Goal: Task Accomplishment & Management: Manage account settings

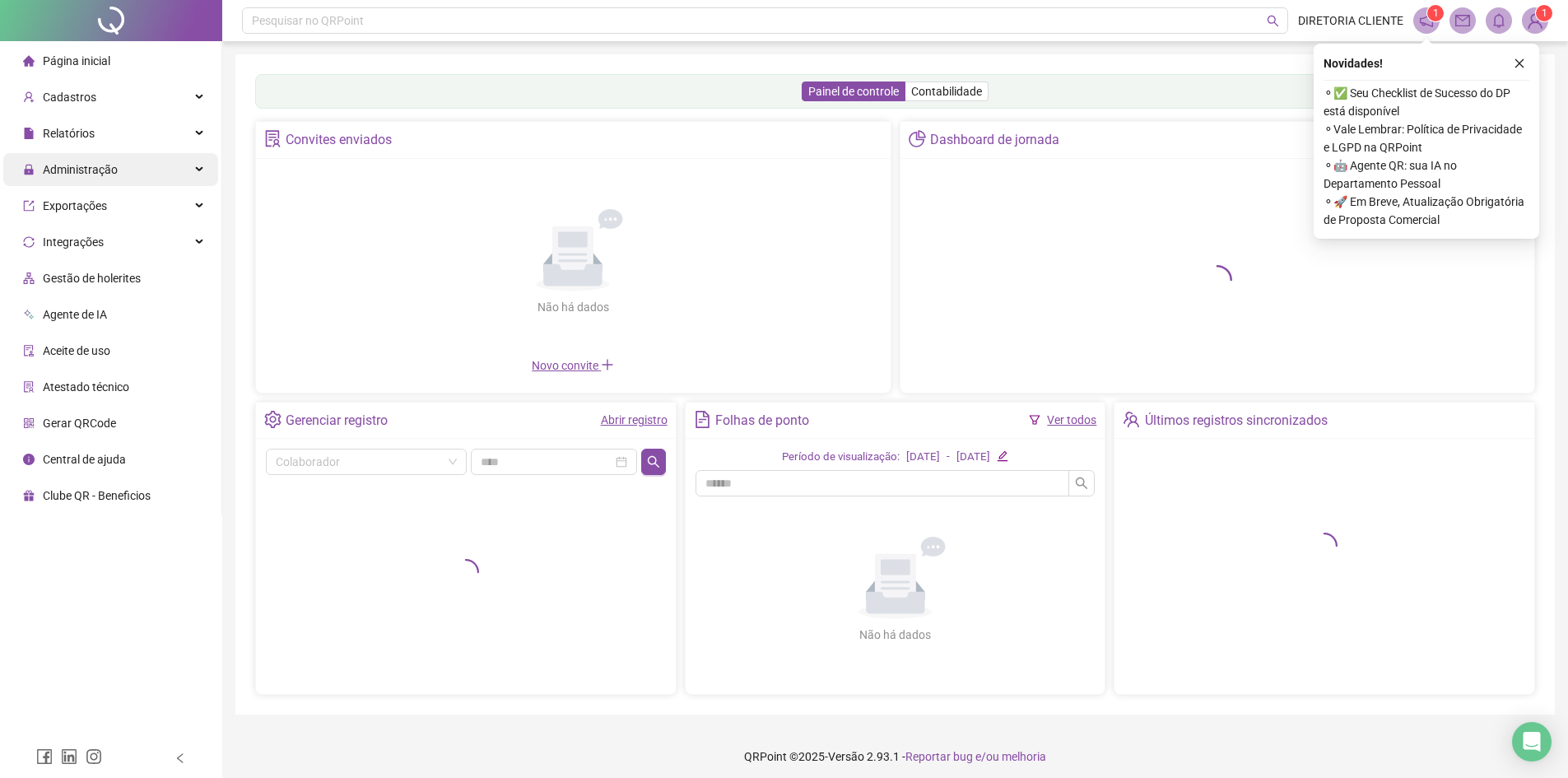
click at [133, 161] on div "Administração" at bounding box center [110, 169] width 215 height 33
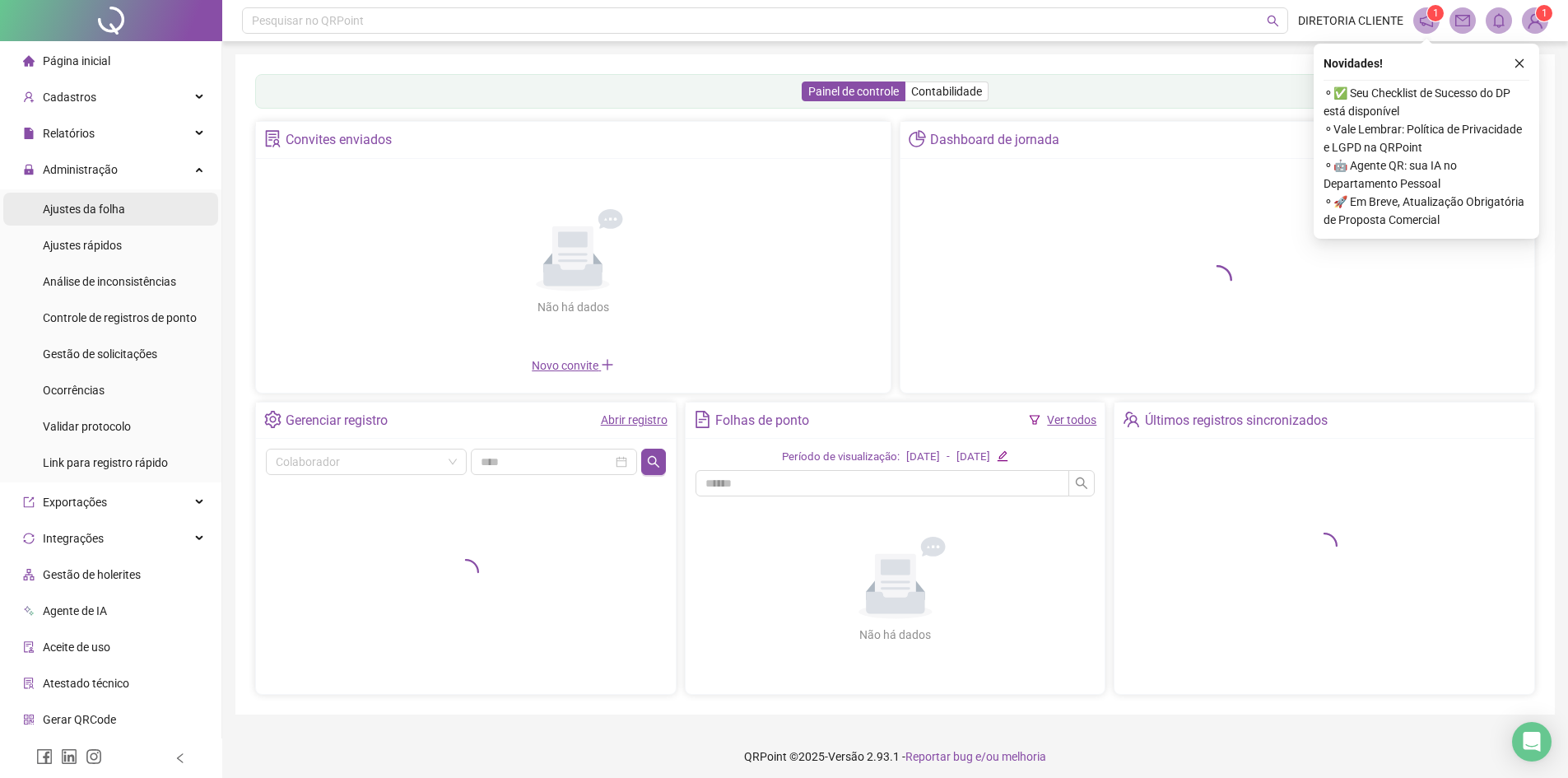
click at [119, 204] on span "Ajustes da folha" at bounding box center [84, 209] width 82 height 13
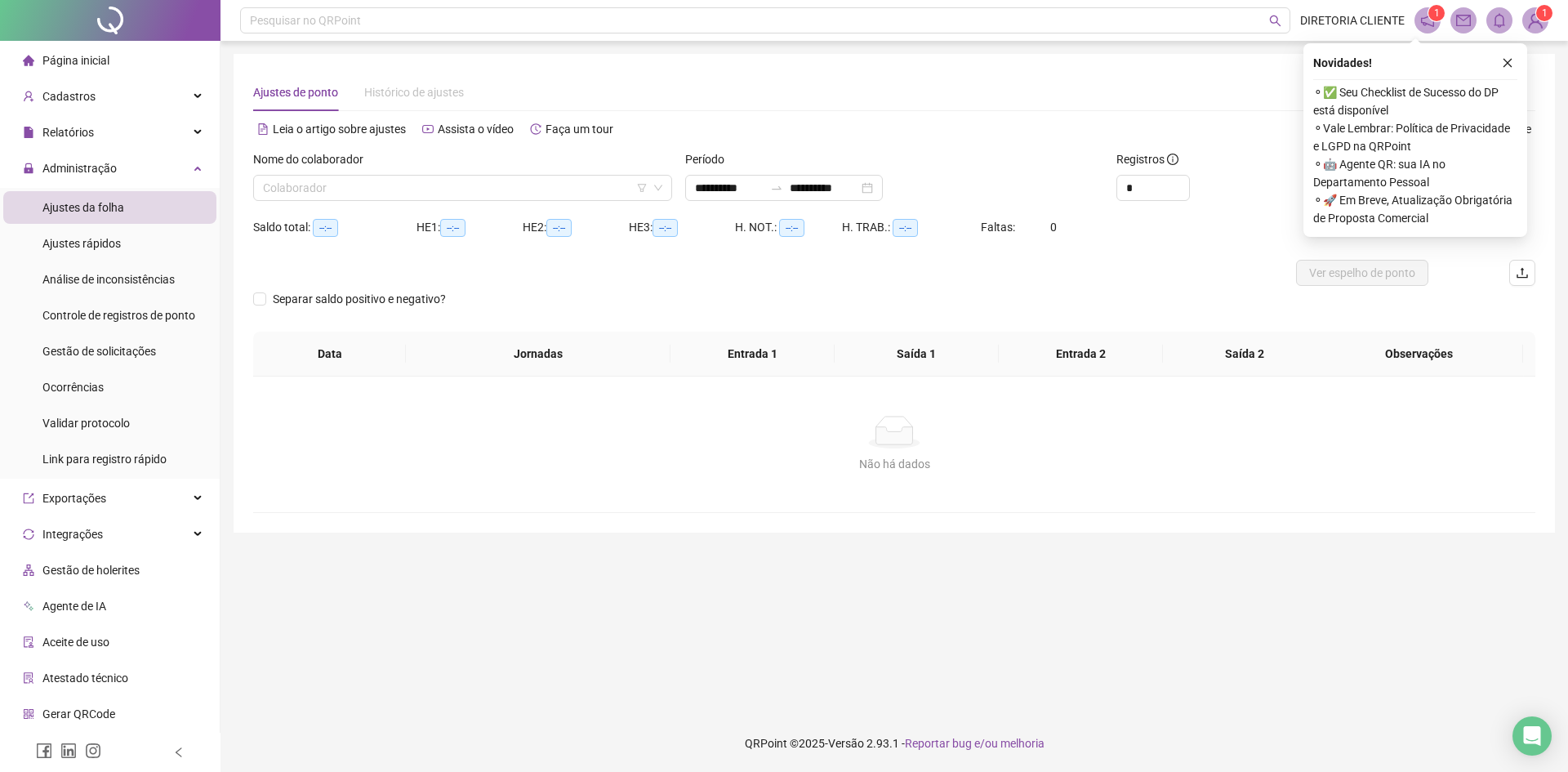
type input "**********"
click at [331, 190] on input "search" at bounding box center [455, 187] width 385 height 25
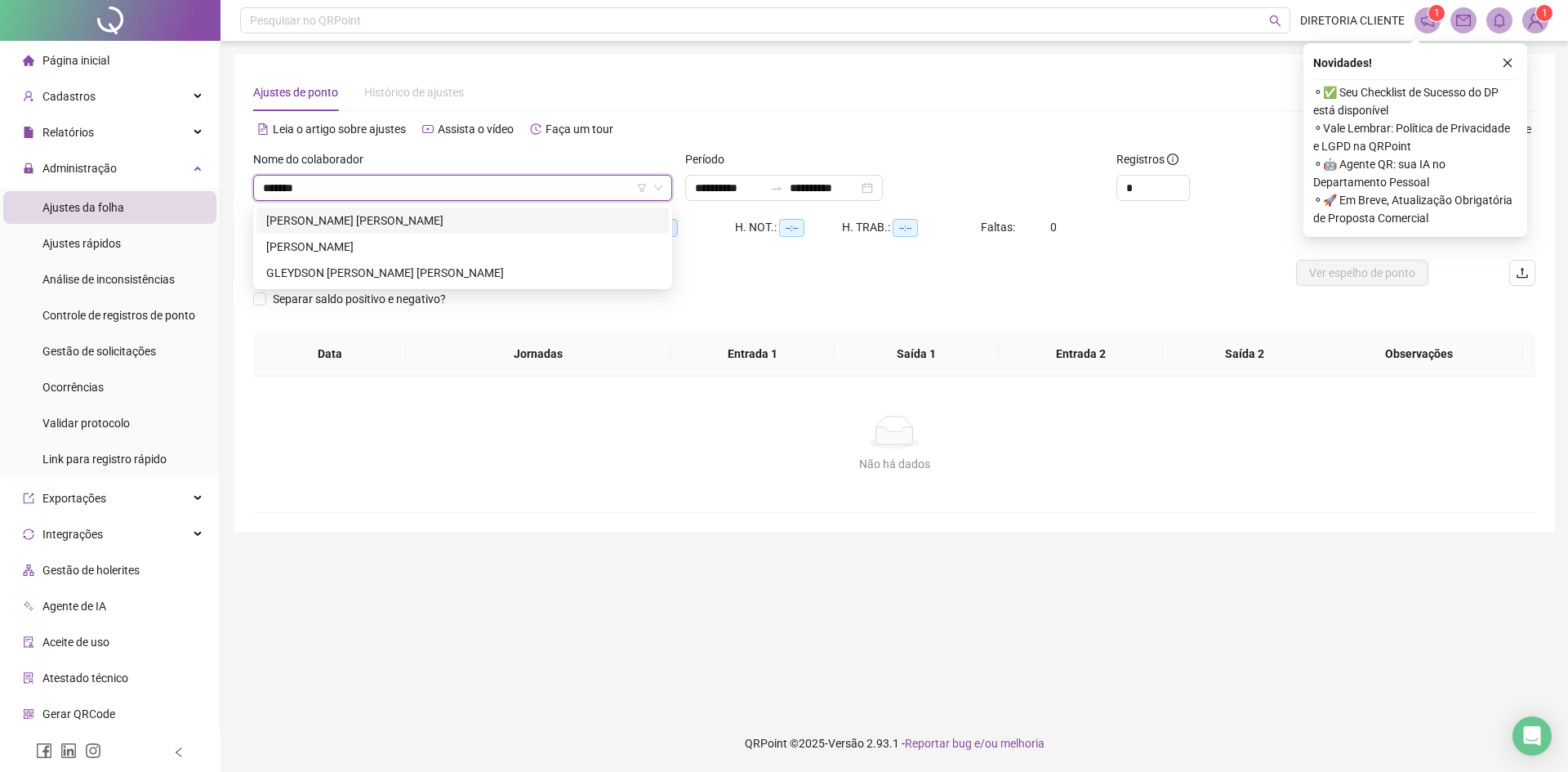
type input "*******"
click at [426, 220] on div "[PERSON_NAME] [PERSON_NAME]" at bounding box center [463, 220] width 392 height 18
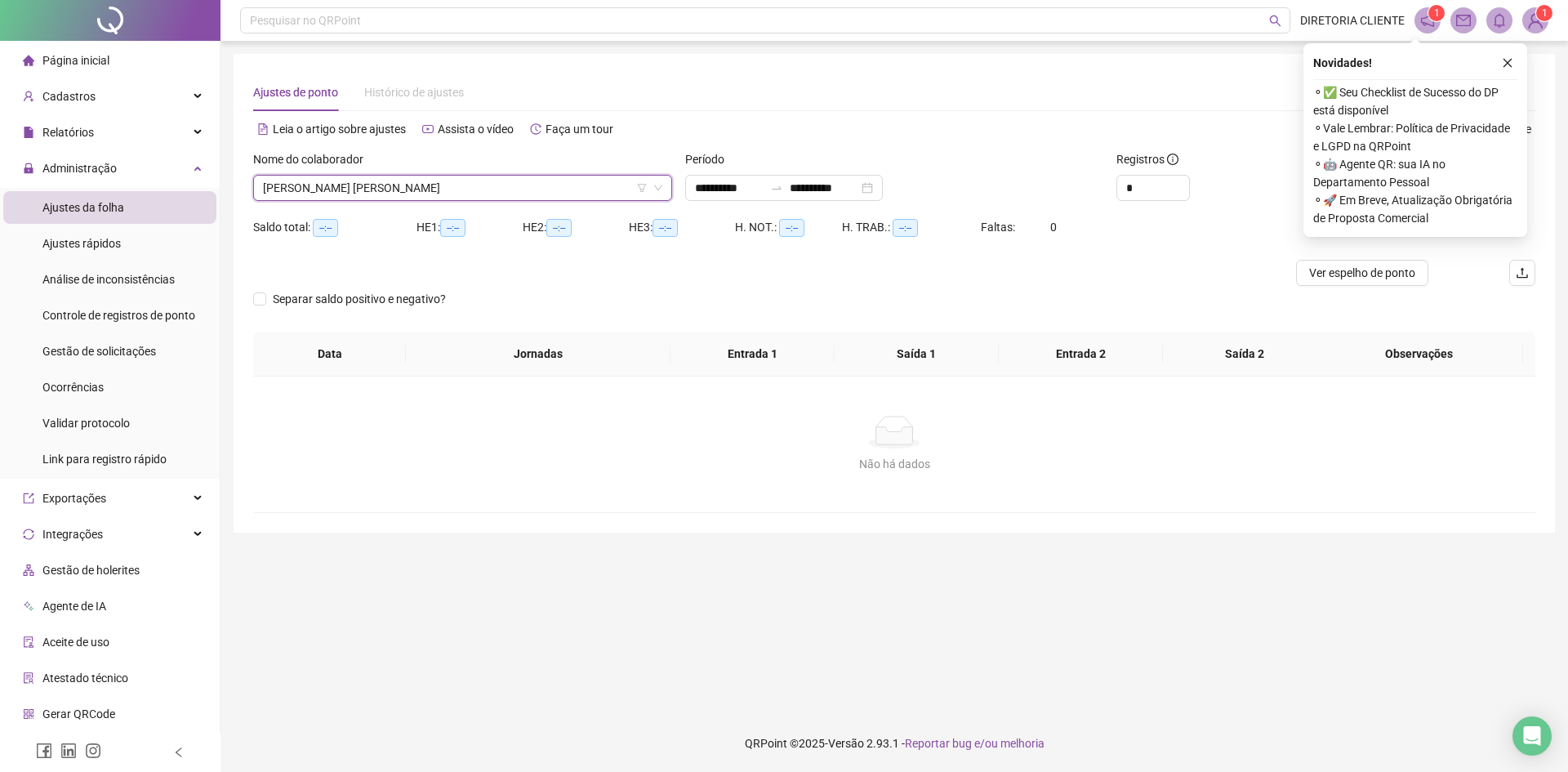
click at [1513, 65] on button "button" at bounding box center [1508, 63] width 20 height 20
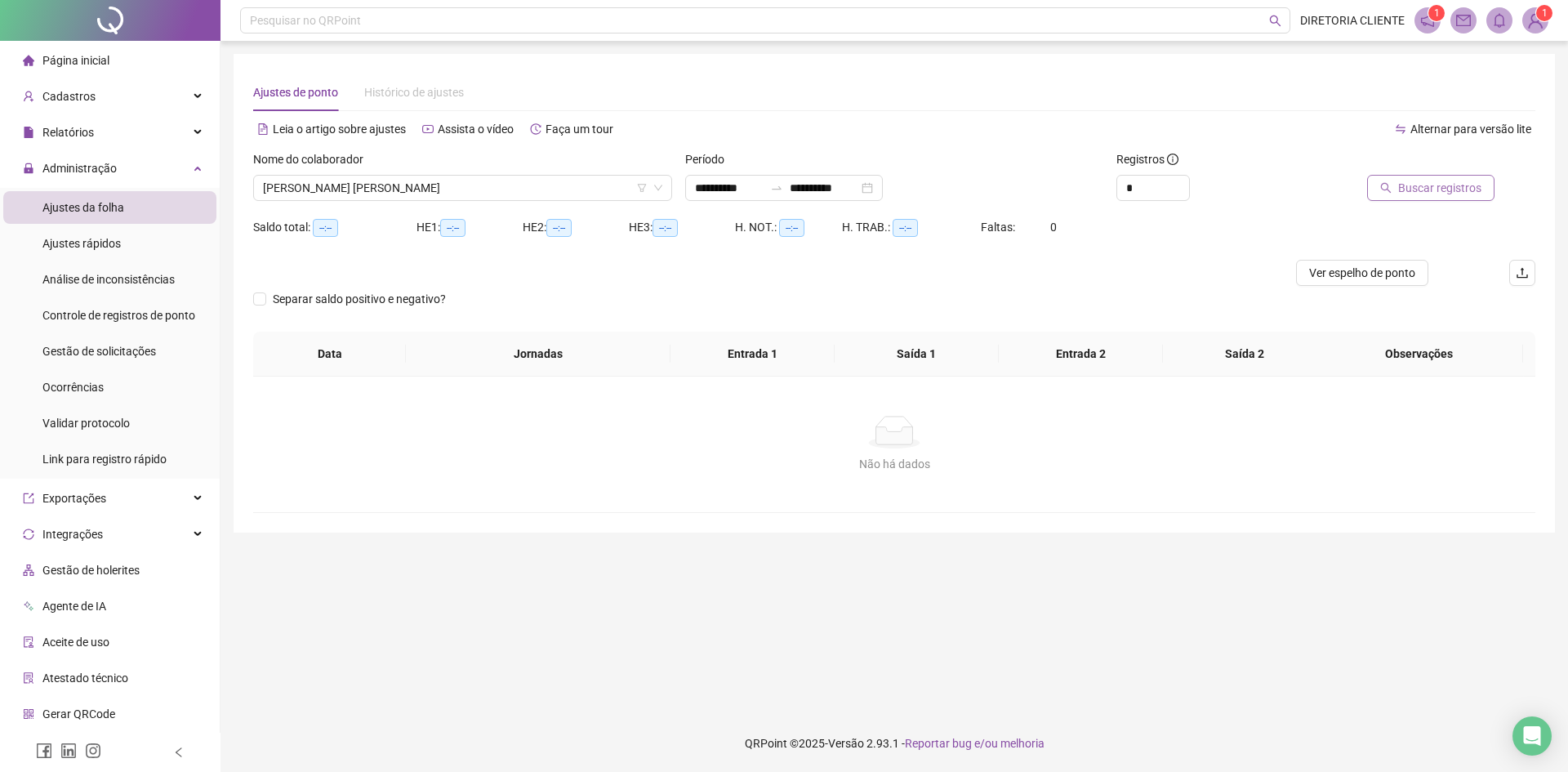
click at [1408, 181] on span "Buscar registros" at bounding box center [1440, 187] width 83 height 18
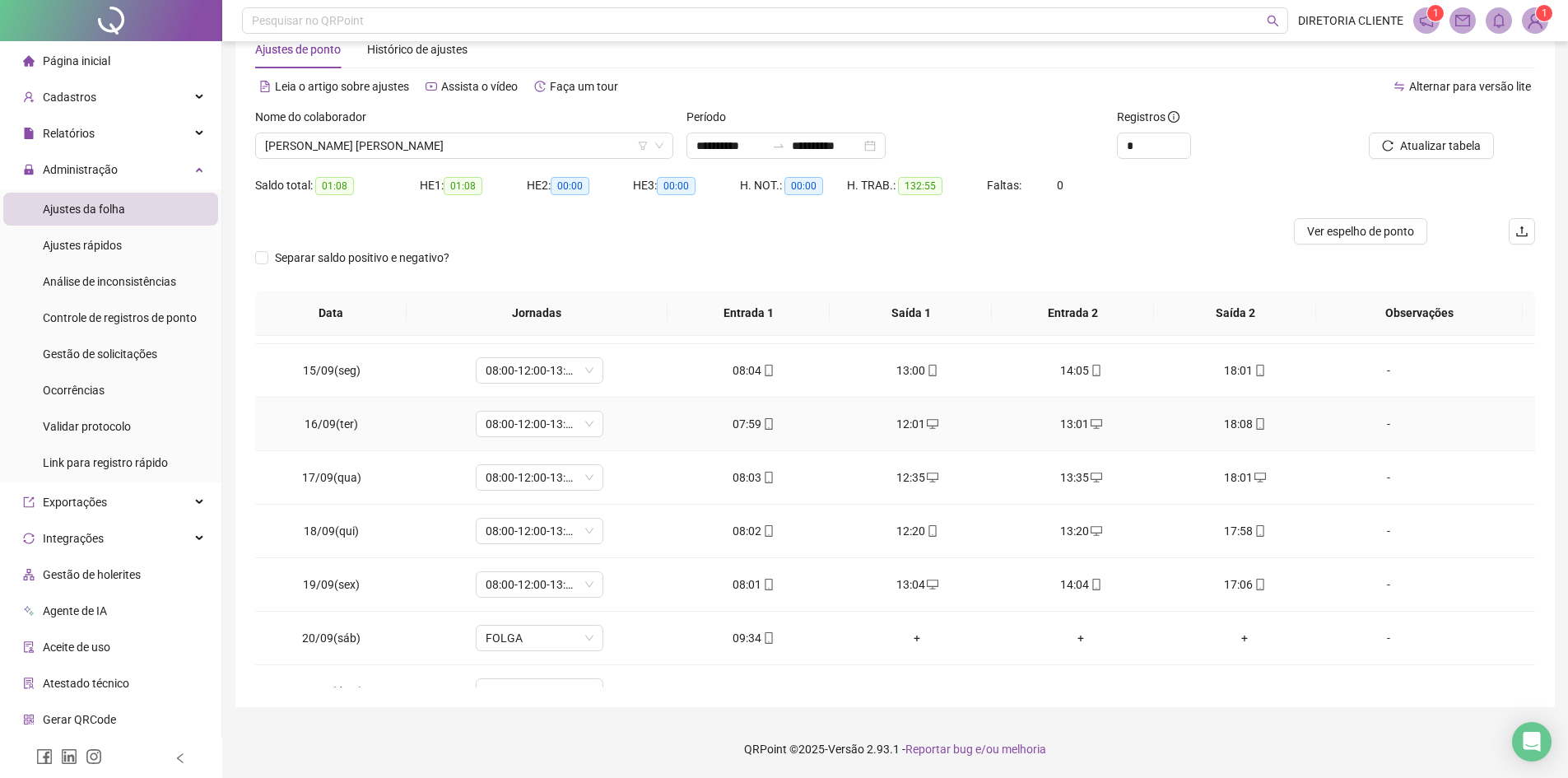
scroll to position [772, 0]
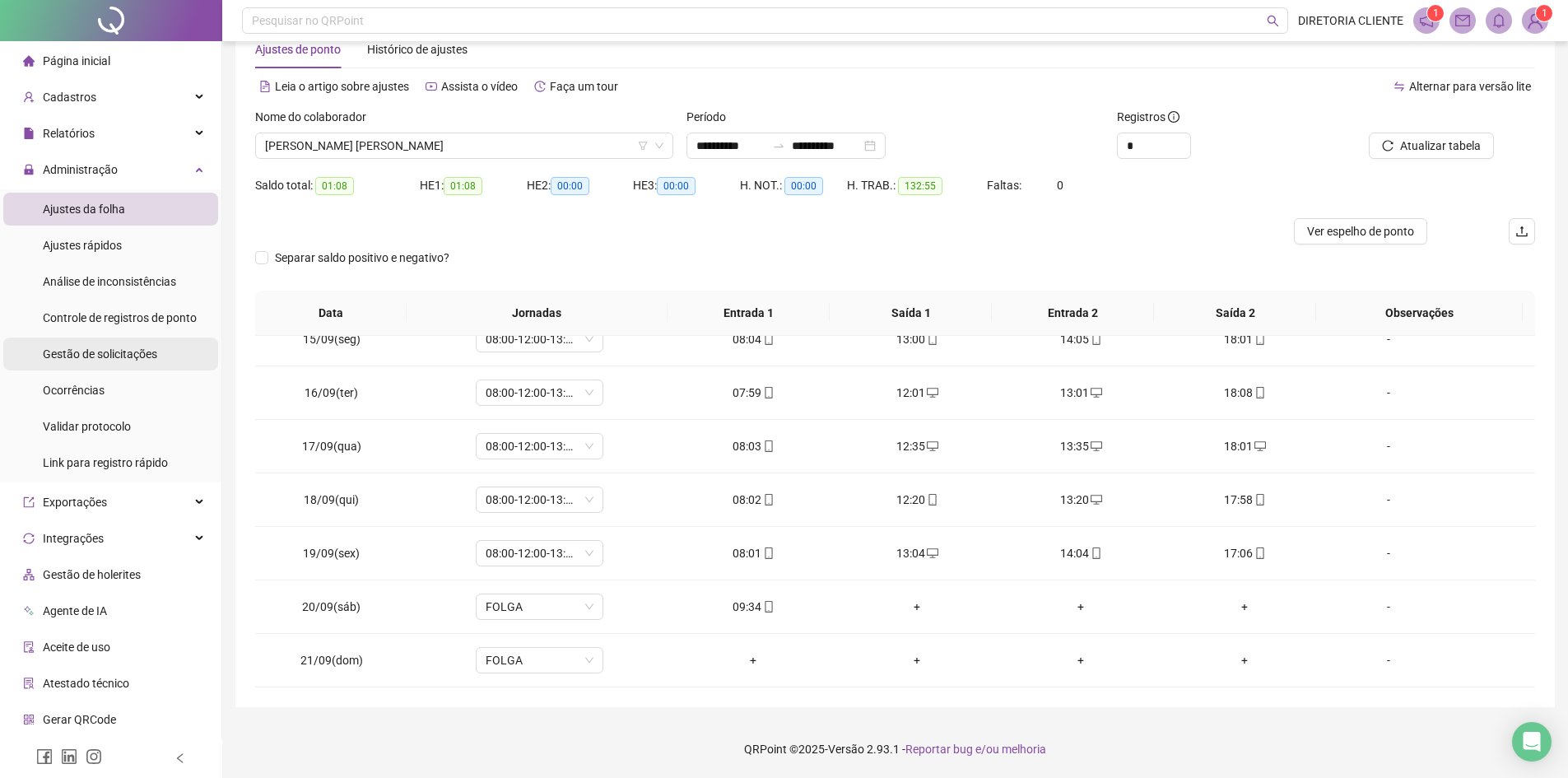
click at [92, 352] on span "Gestão de solicitações" at bounding box center [100, 354] width 115 height 13
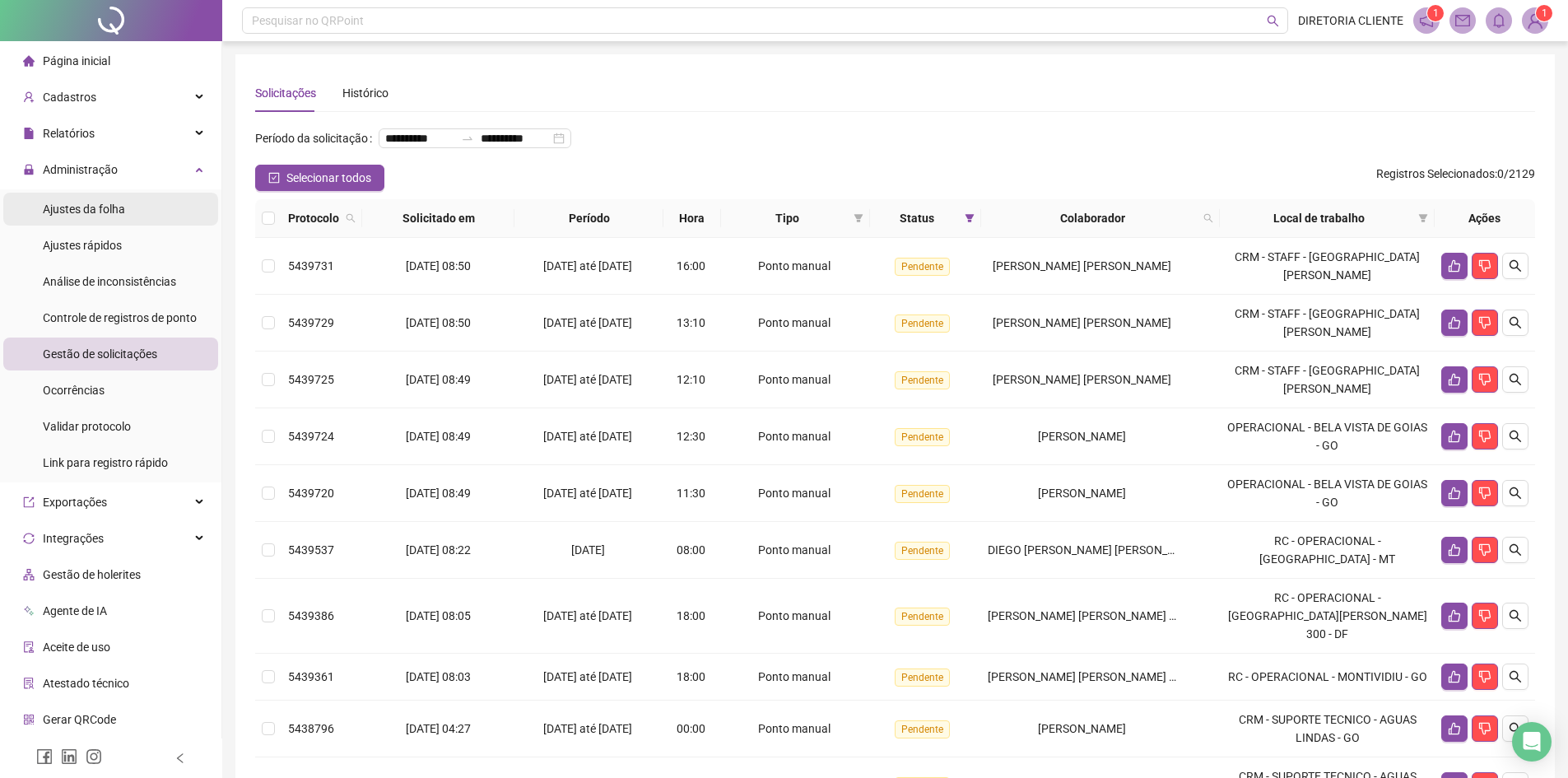
click at [119, 208] on span "Ajustes da folha" at bounding box center [84, 209] width 82 height 13
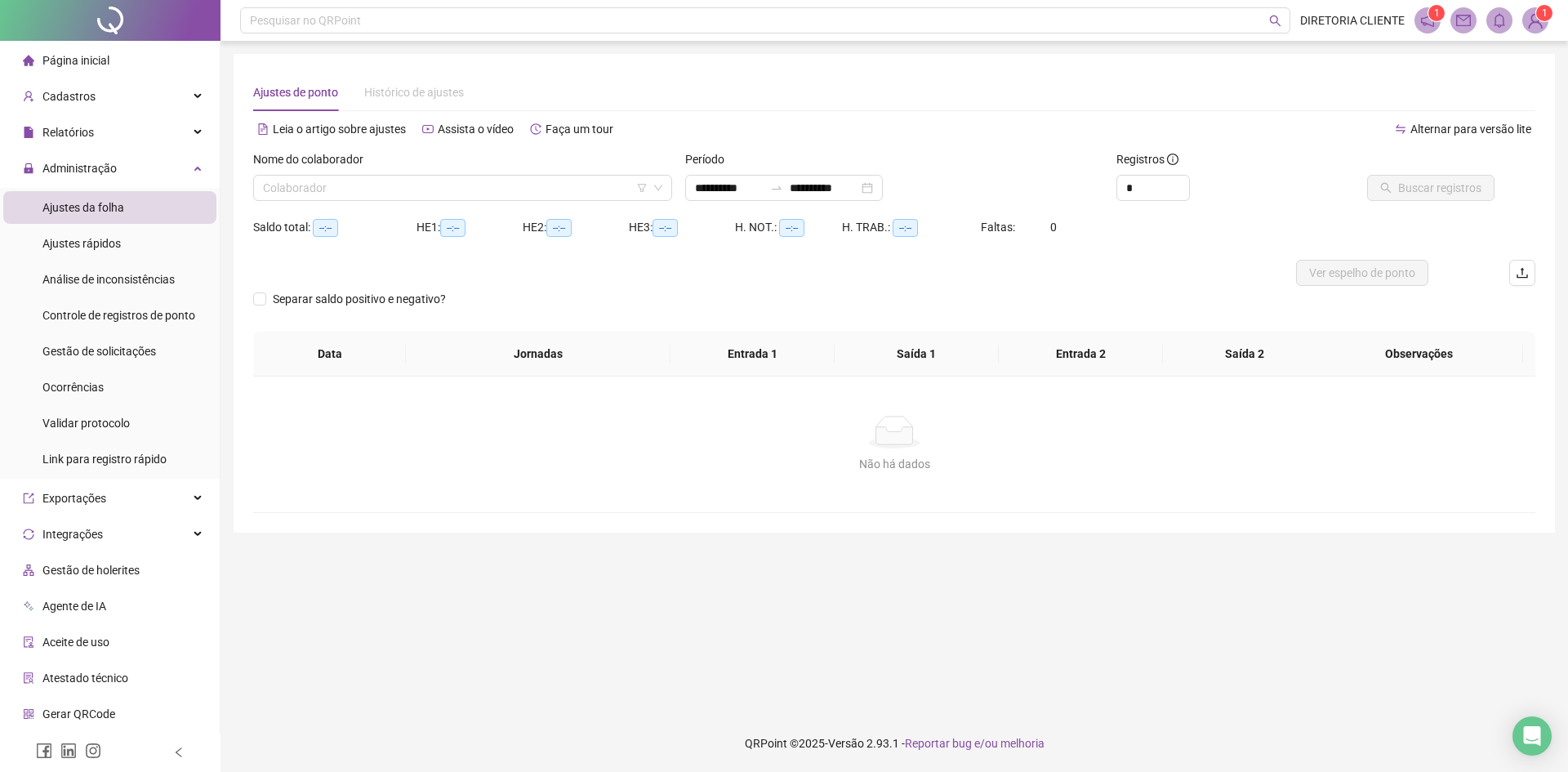
type input "**********"
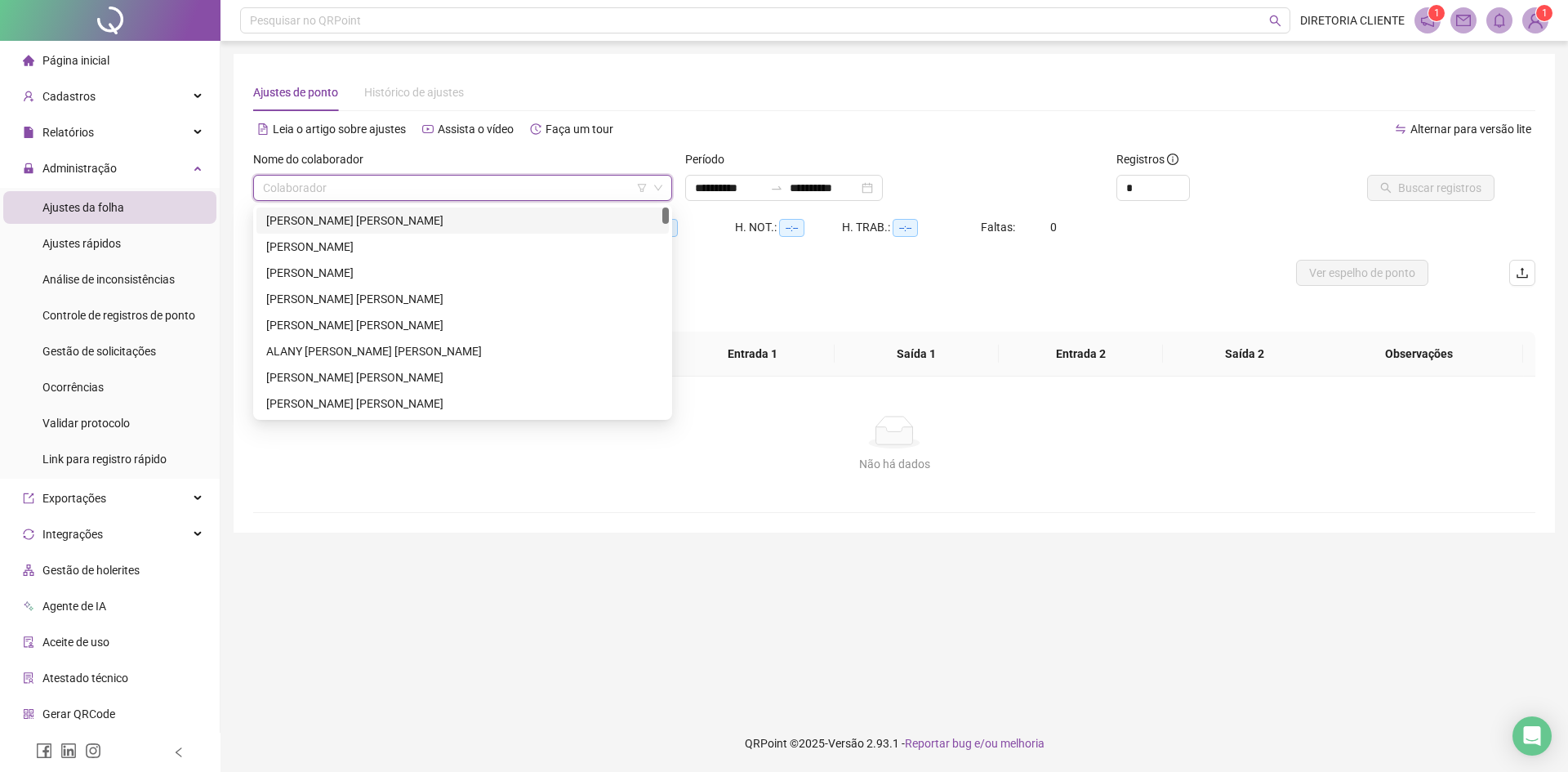
click at [312, 184] on input "search" at bounding box center [455, 187] width 385 height 25
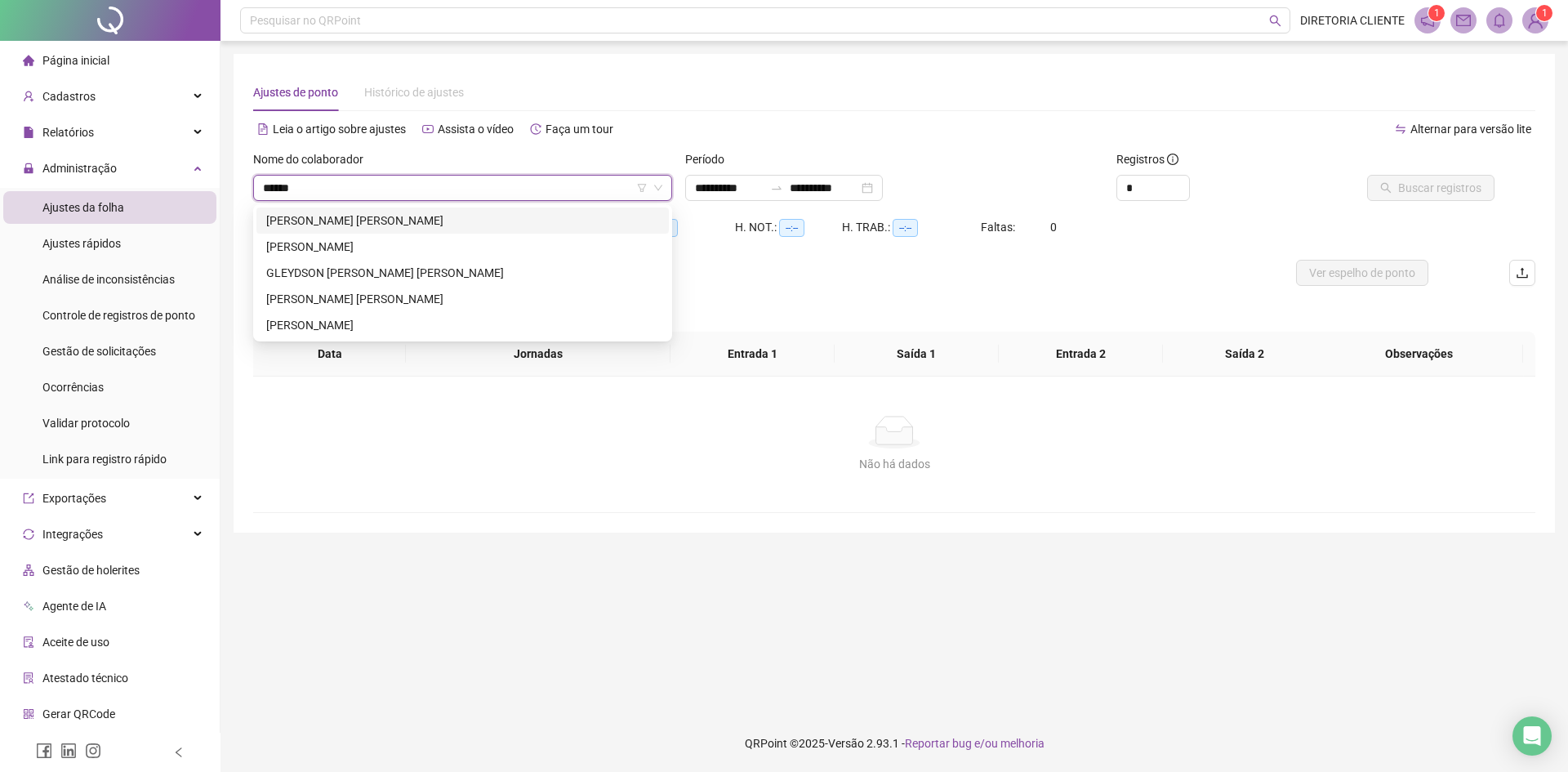
type input "*******"
click at [405, 214] on div "ANTONIO GERSON DE SOUSA SILVA" at bounding box center [463, 220] width 392 height 18
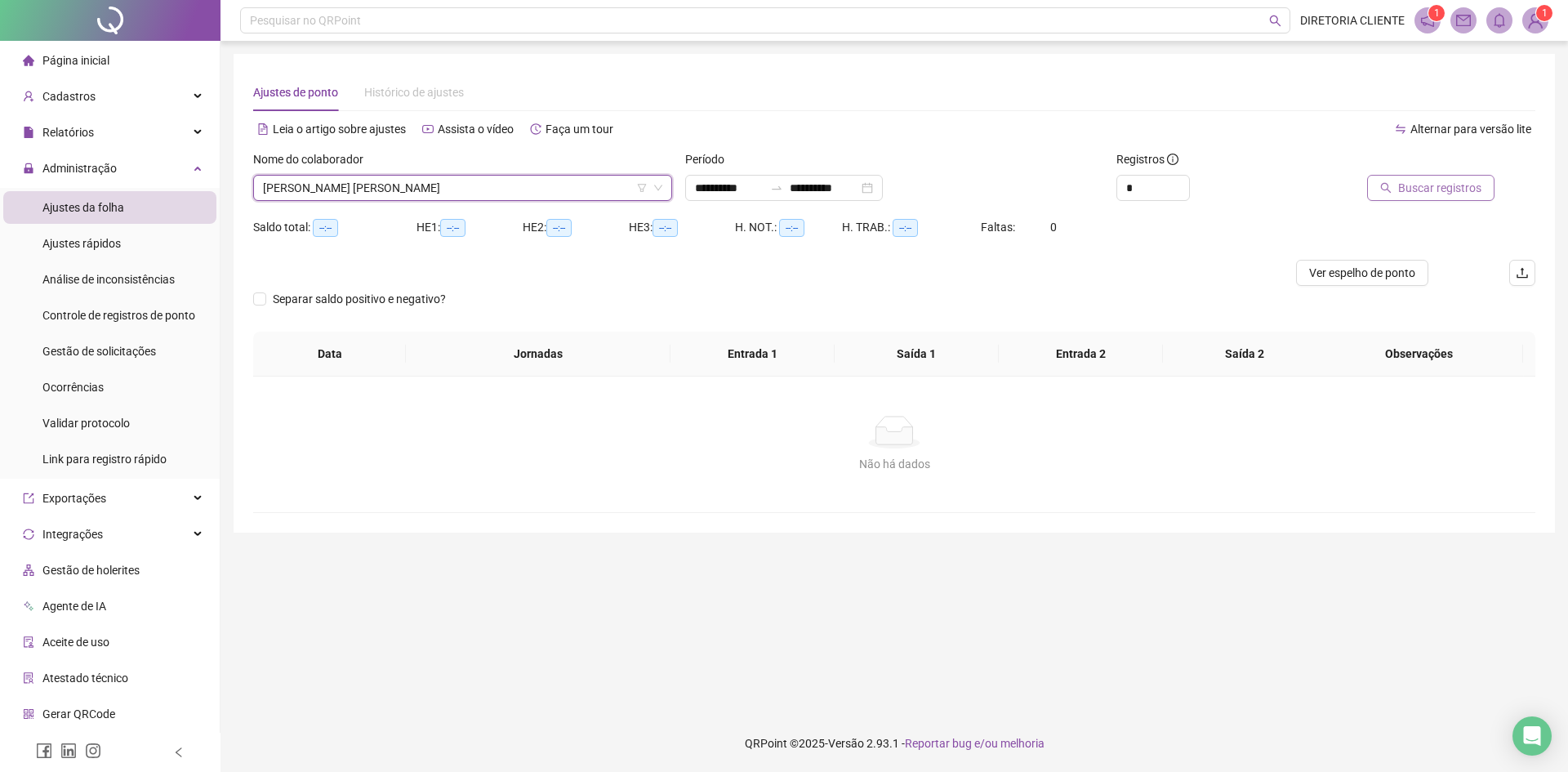
click at [1400, 181] on button "Buscar registros" at bounding box center [1430, 187] width 128 height 26
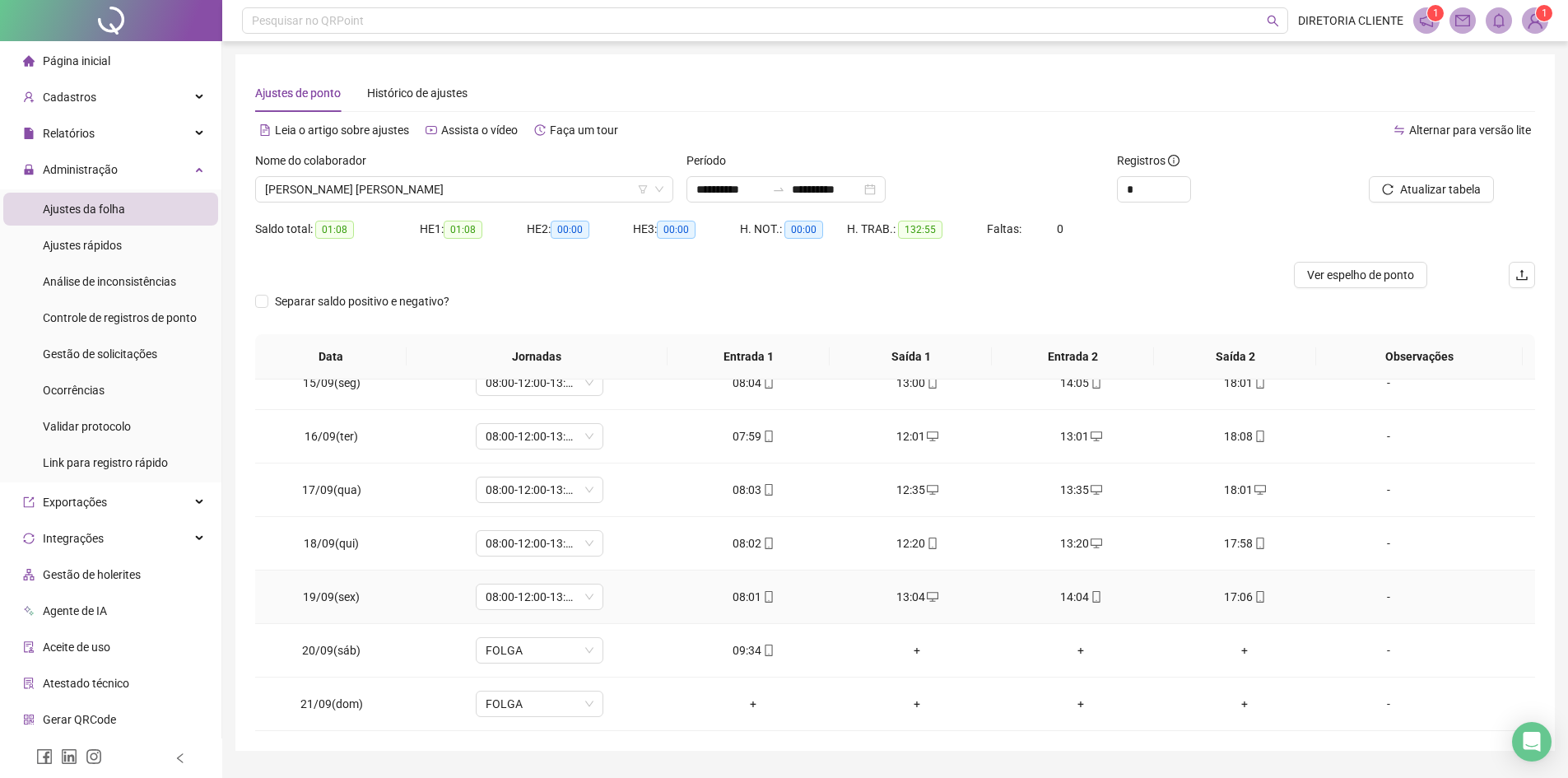
scroll to position [44, 0]
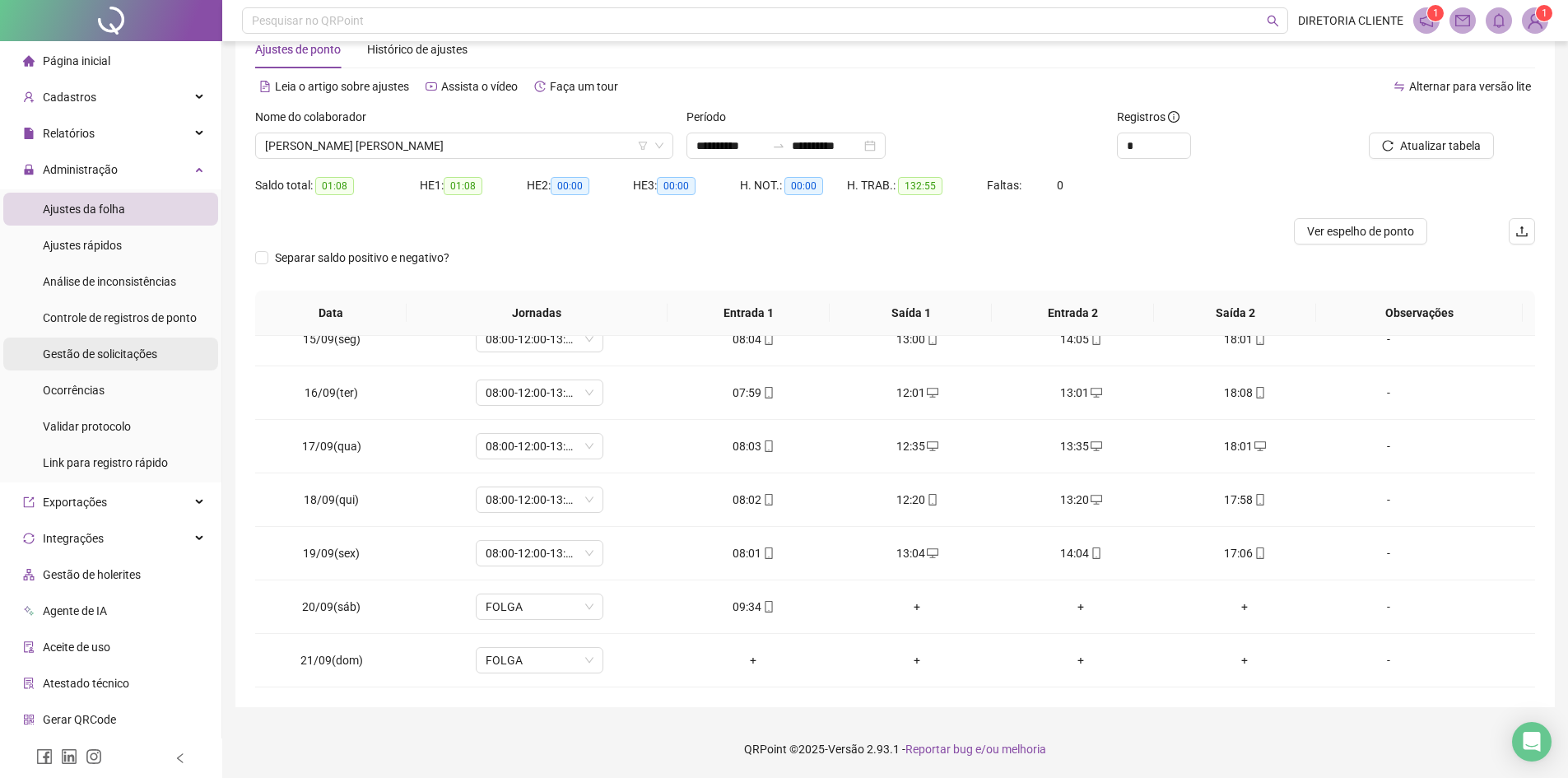
click at [111, 348] on span "Gestão de solicitações" at bounding box center [100, 354] width 115 height 13
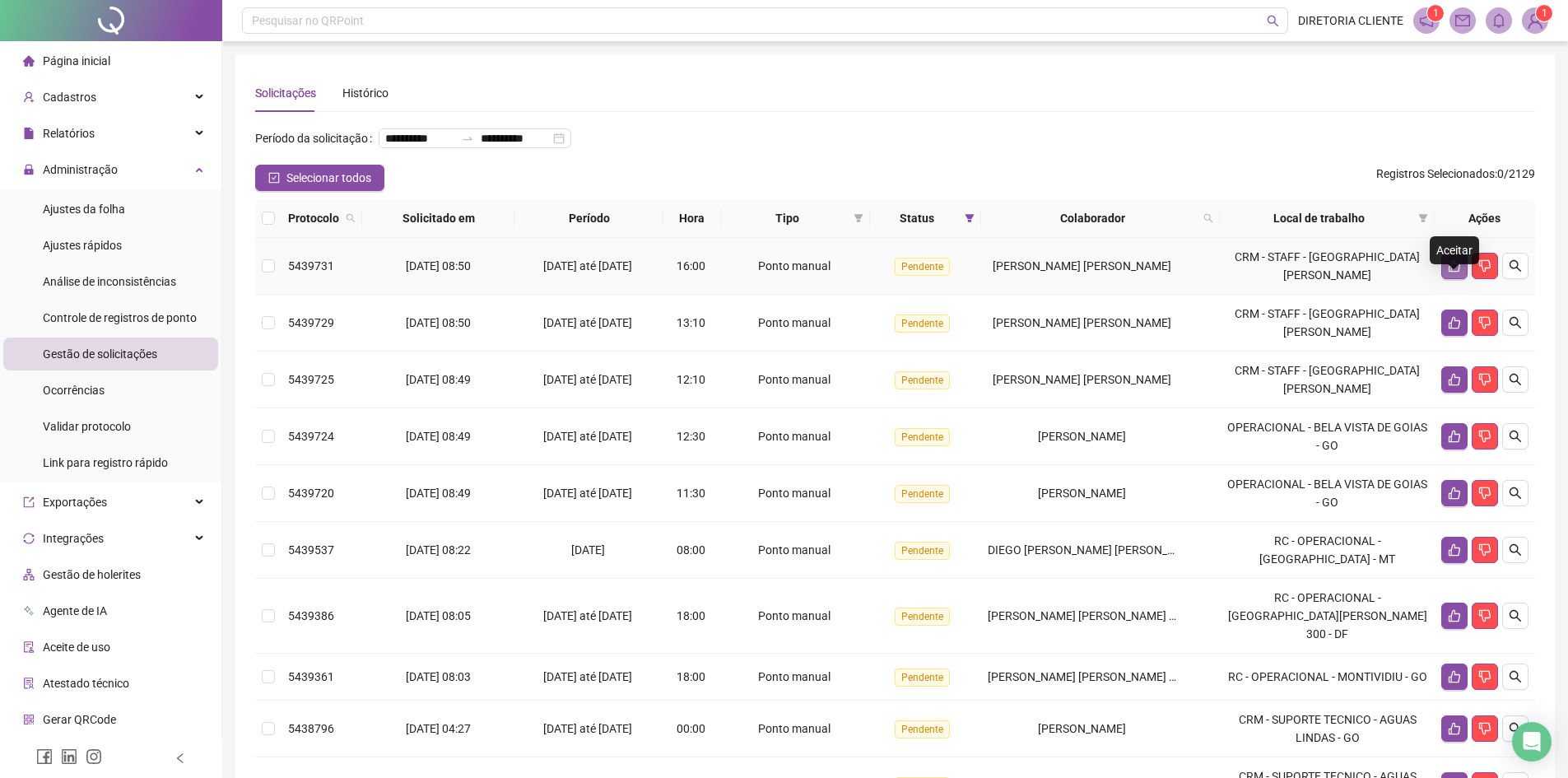
click at [1447, 273] on icon "like" at bounding box center [1453, 266] width 13 height 13
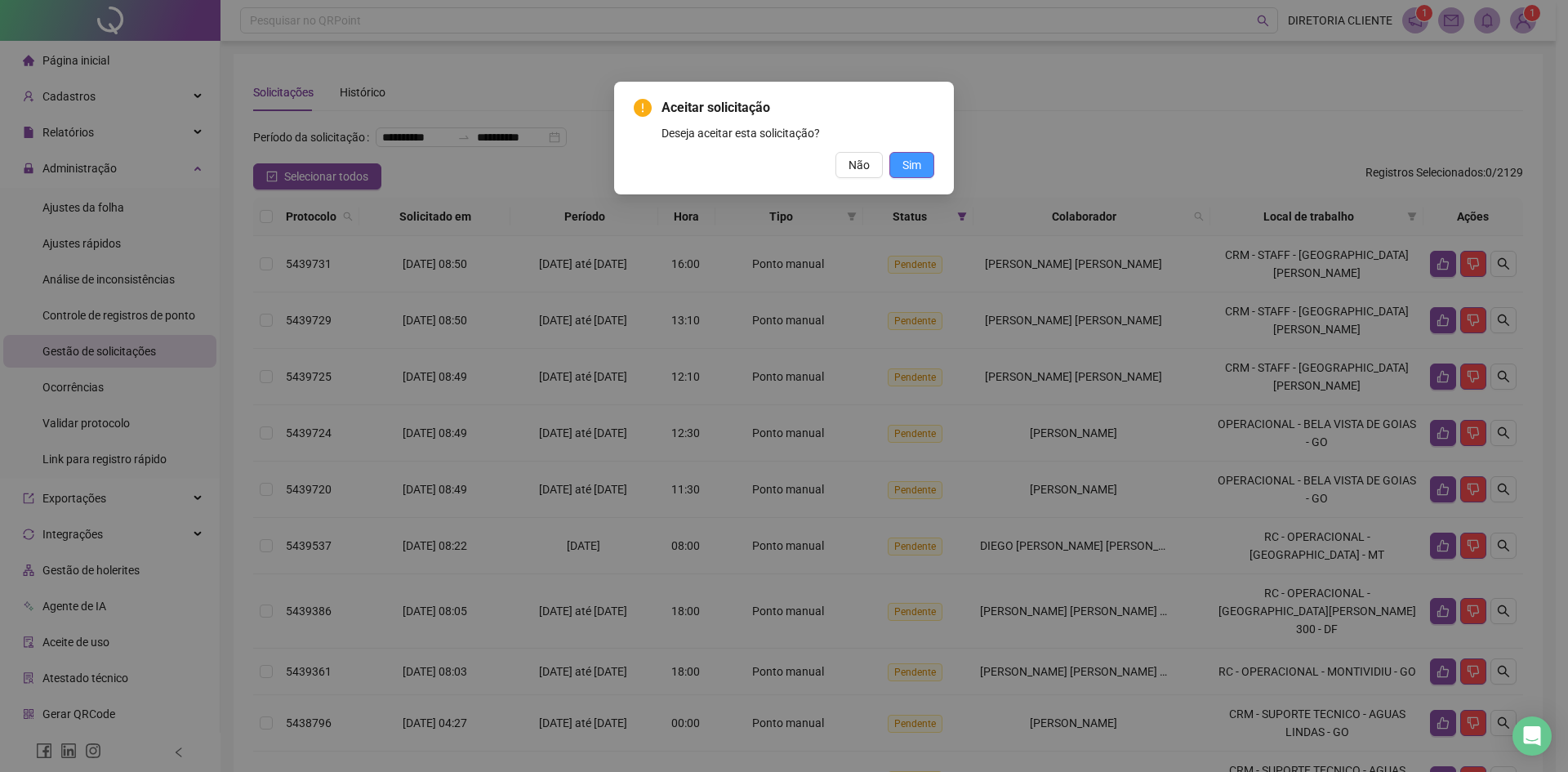
click at [912, 166] on span "Sim" at bounding box center [912, 165] width 19 height 18
click at [918, 168] on span "Sim" at bounding box center [912, 165] width 19 height 18
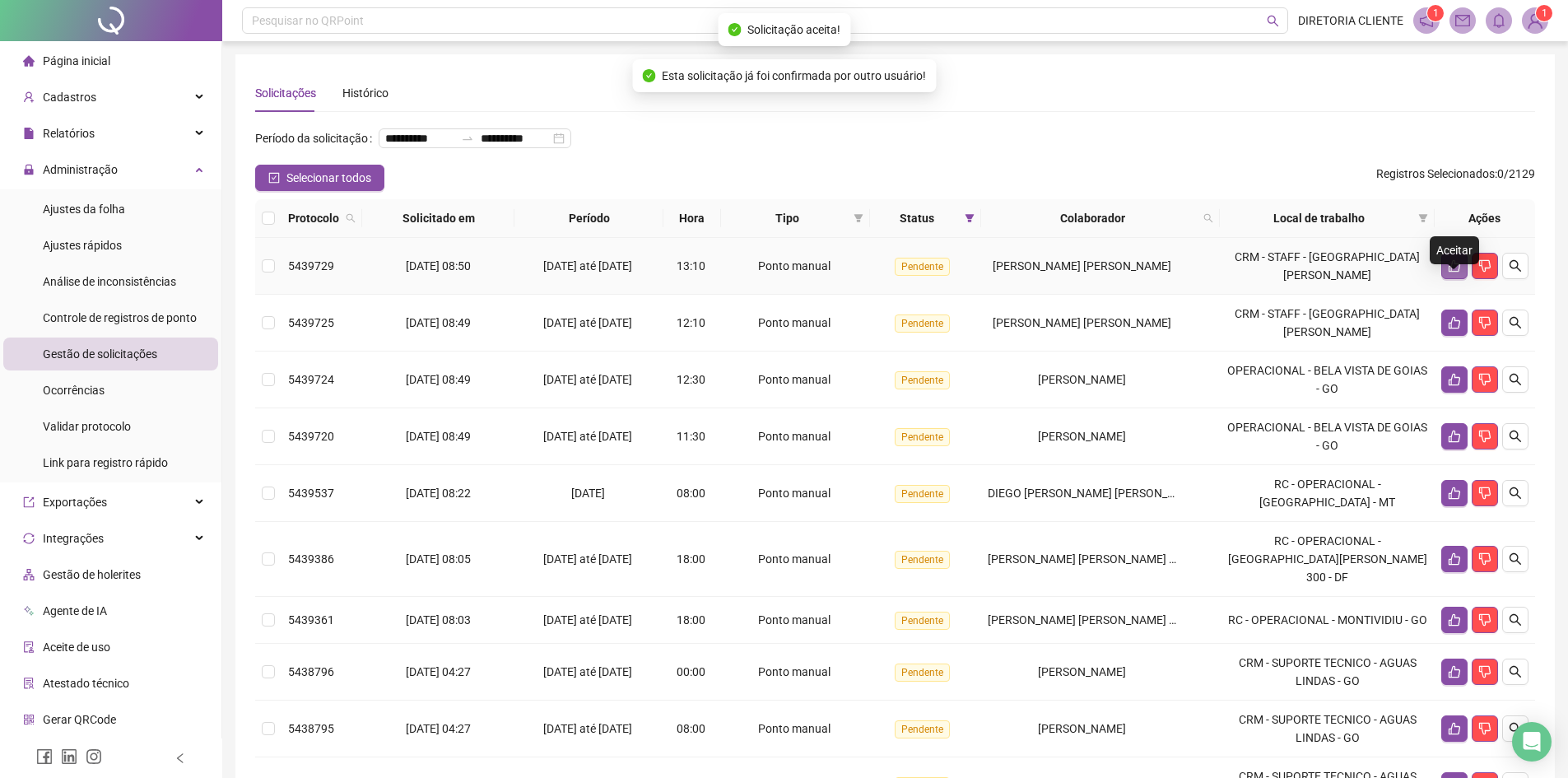
click at [1458, 273] on icon "like" at bounding box center [1454, 266] width 12 height 12
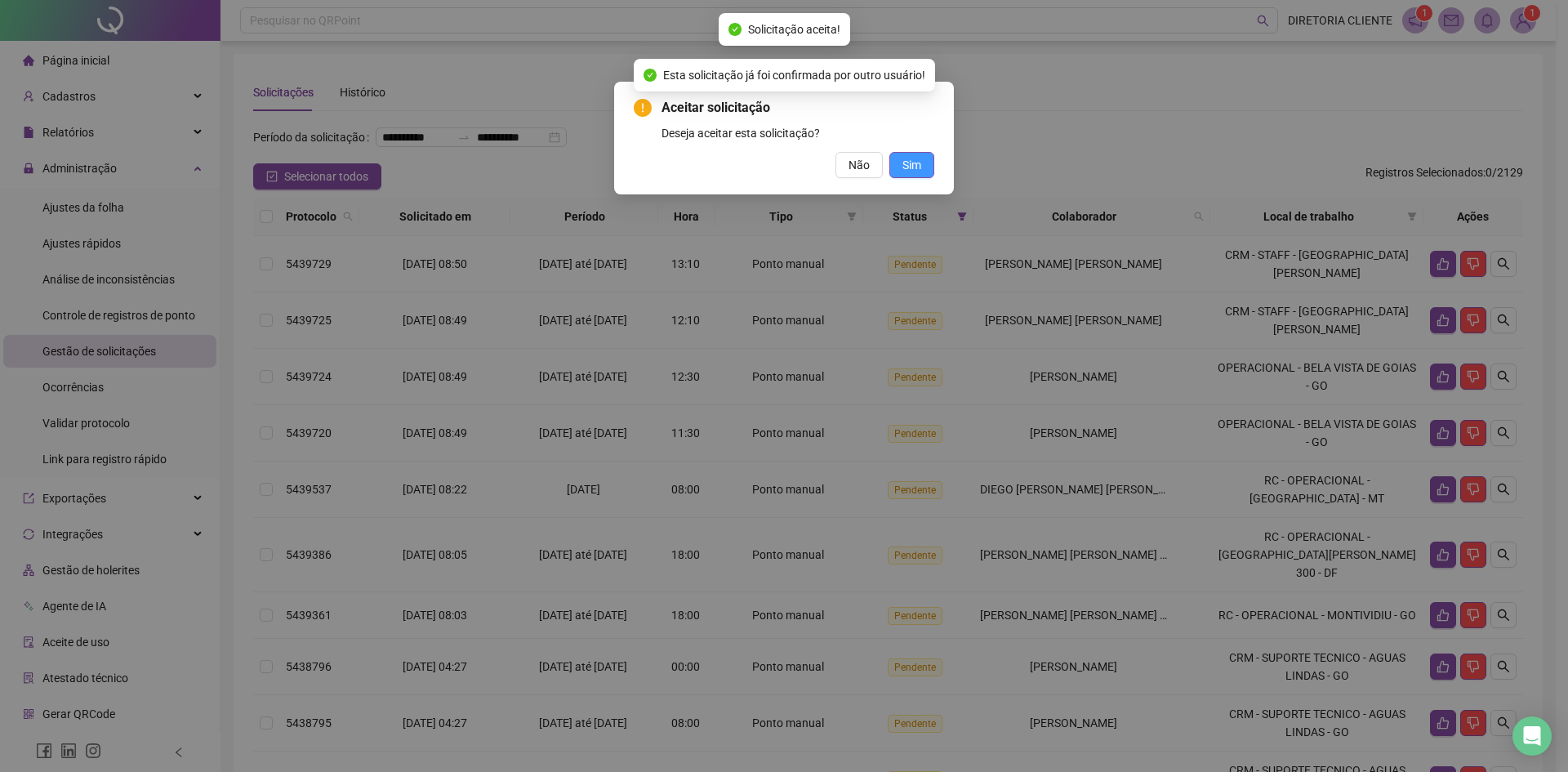
click at [919, 164] on span "Sim" at bounding box center [912, 165] width 19 height 18
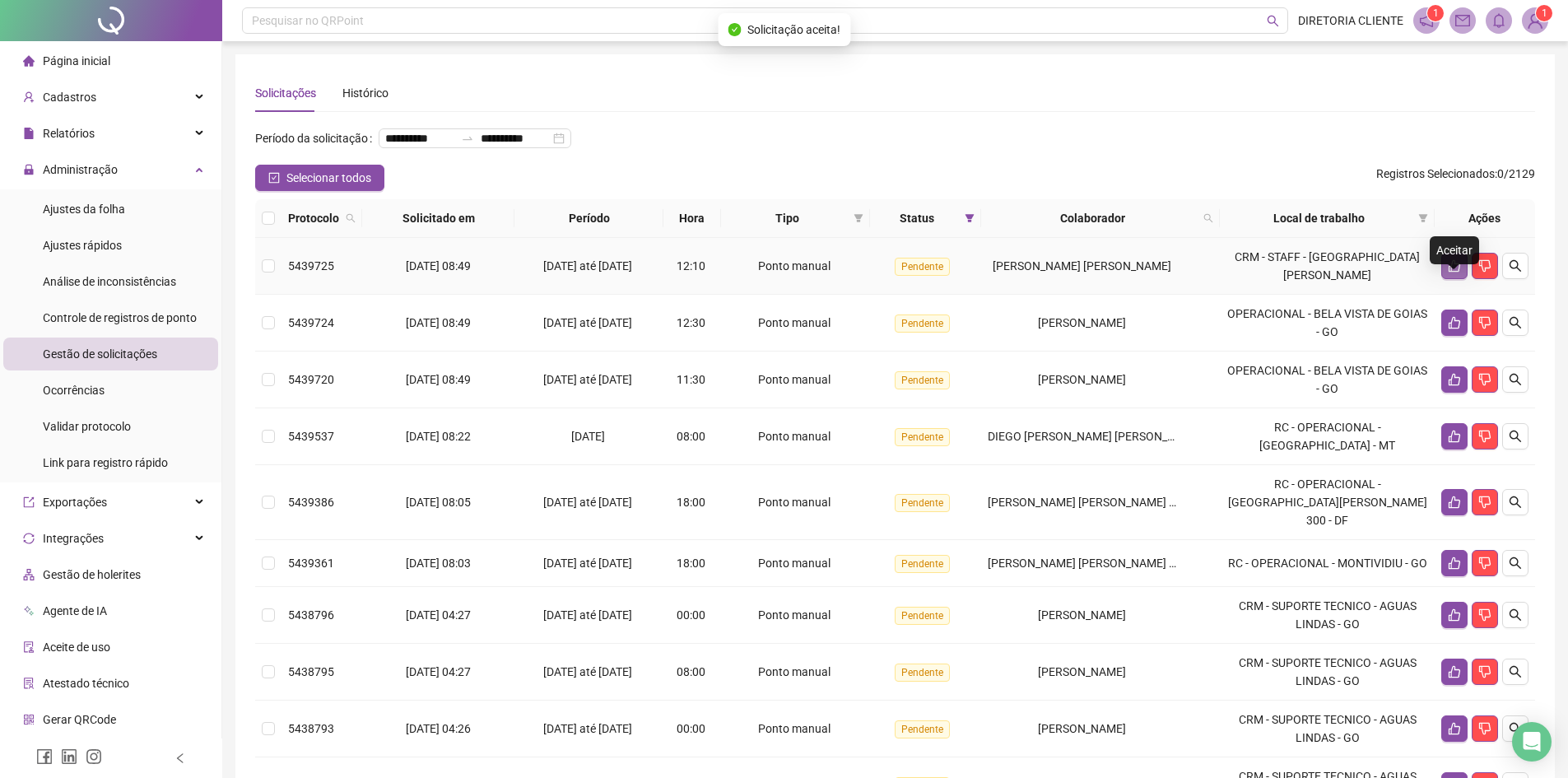
click at [1452, 273] on icon "like" at bounding box center [1454, 266] width 12 height 12
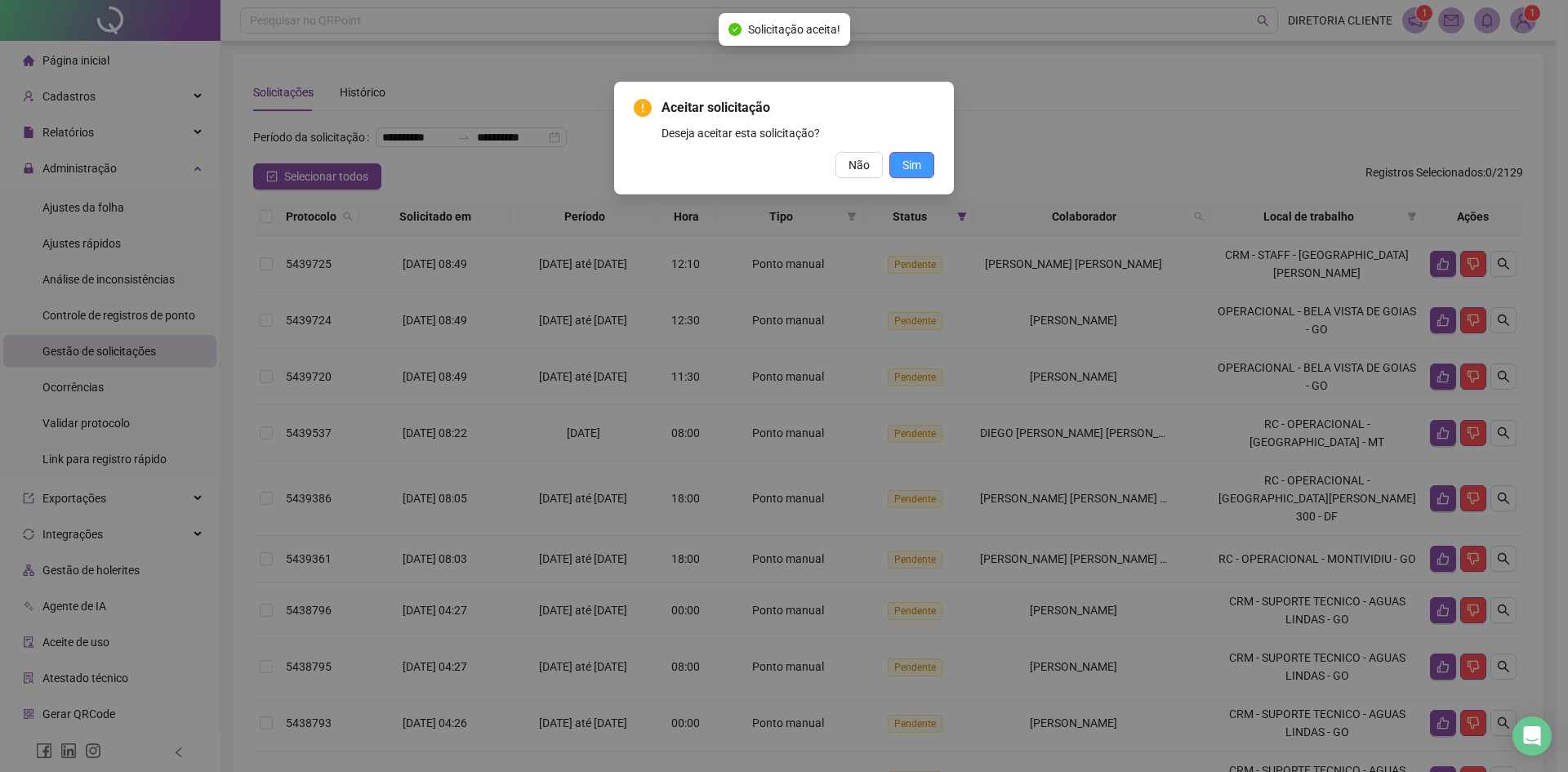
click at [913, 169] on span "Sim" at bounding box center [912, 165] width 19 height 18
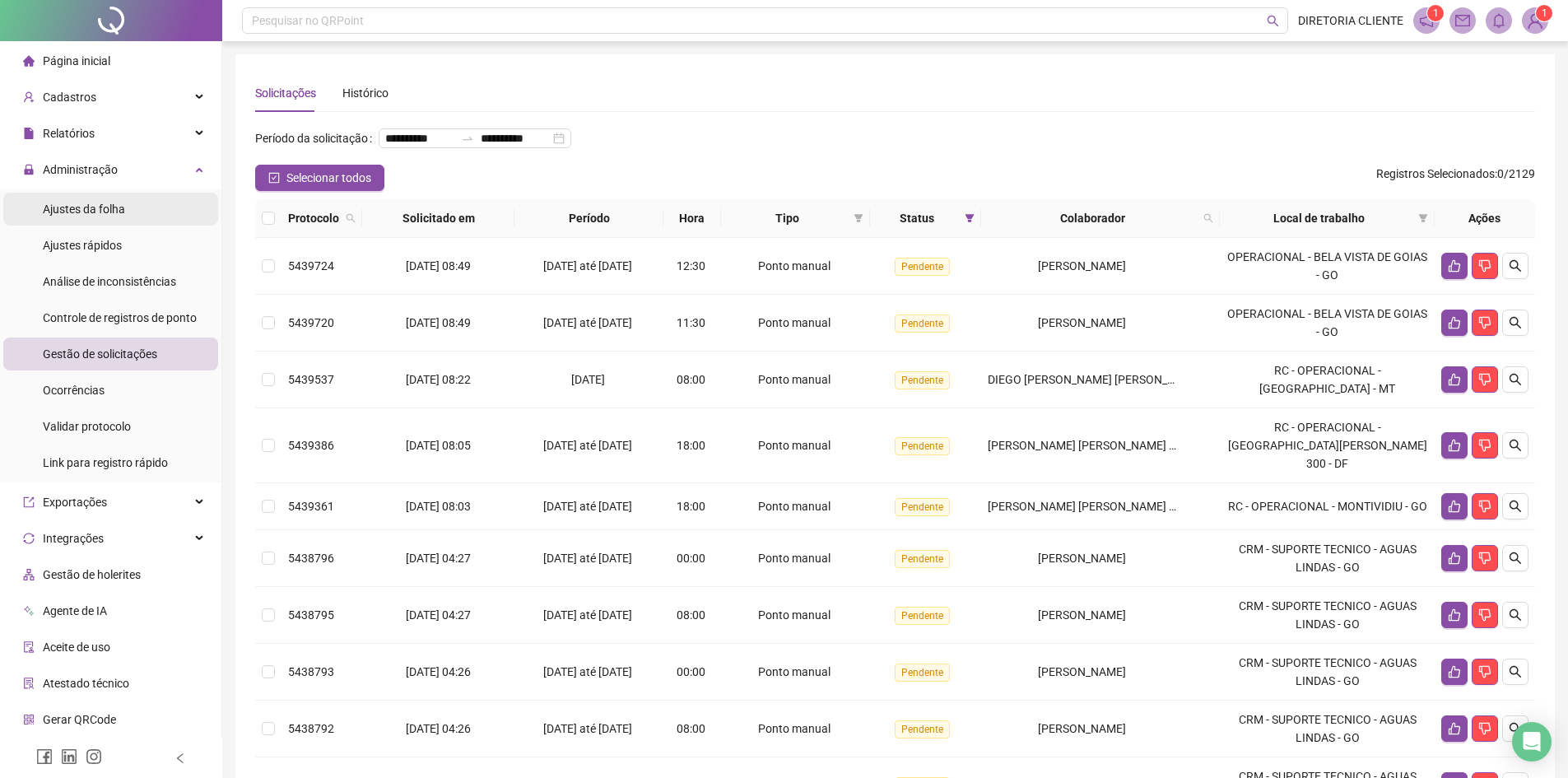
click at [115, 216] on span "Ajustes da folha" at bounding box center [84, 209] width 82 height 13
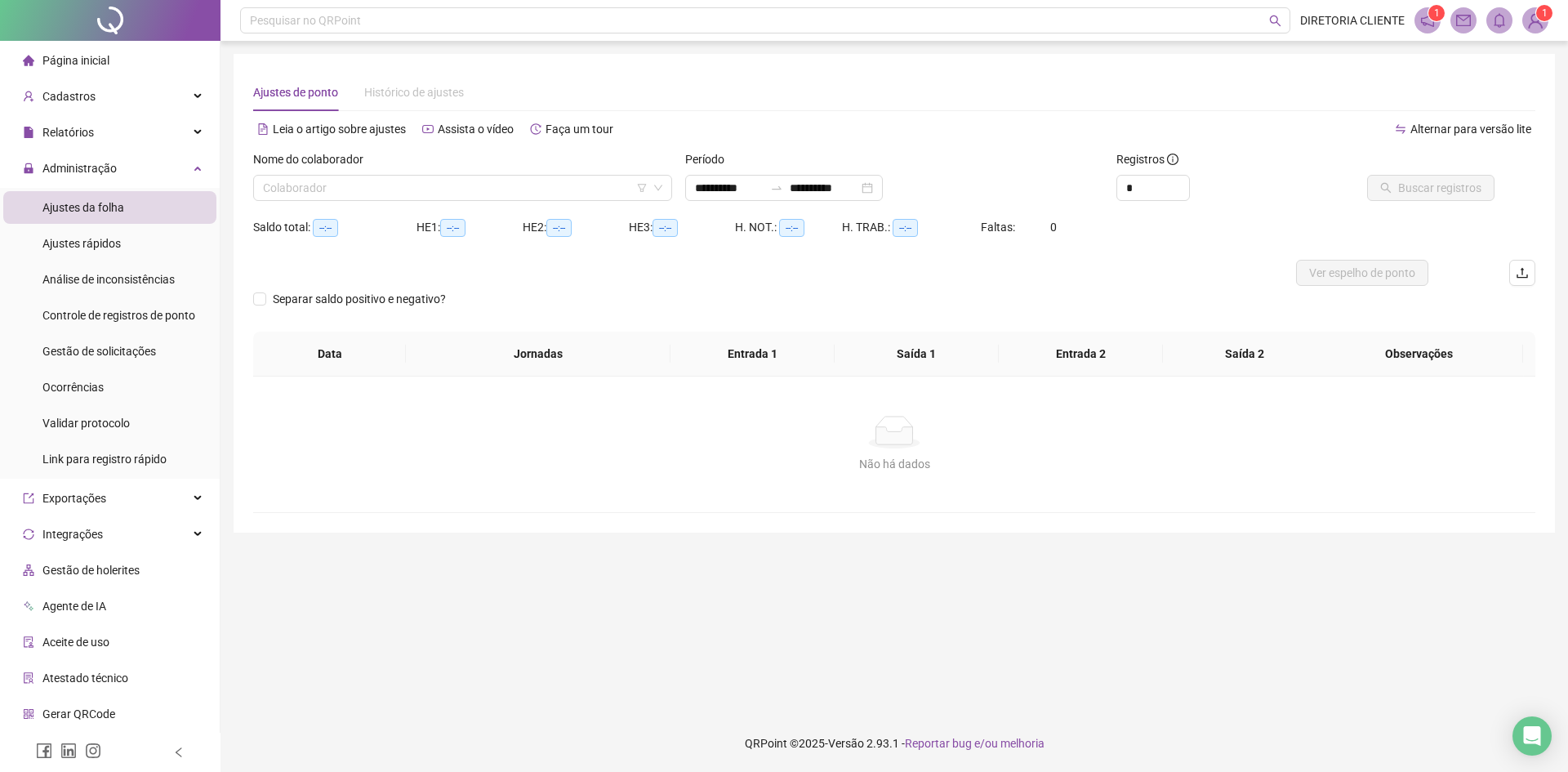
type input "**********"
click at [370, 186] on input "search" at bounding box center [455, 187] width 385 height 25
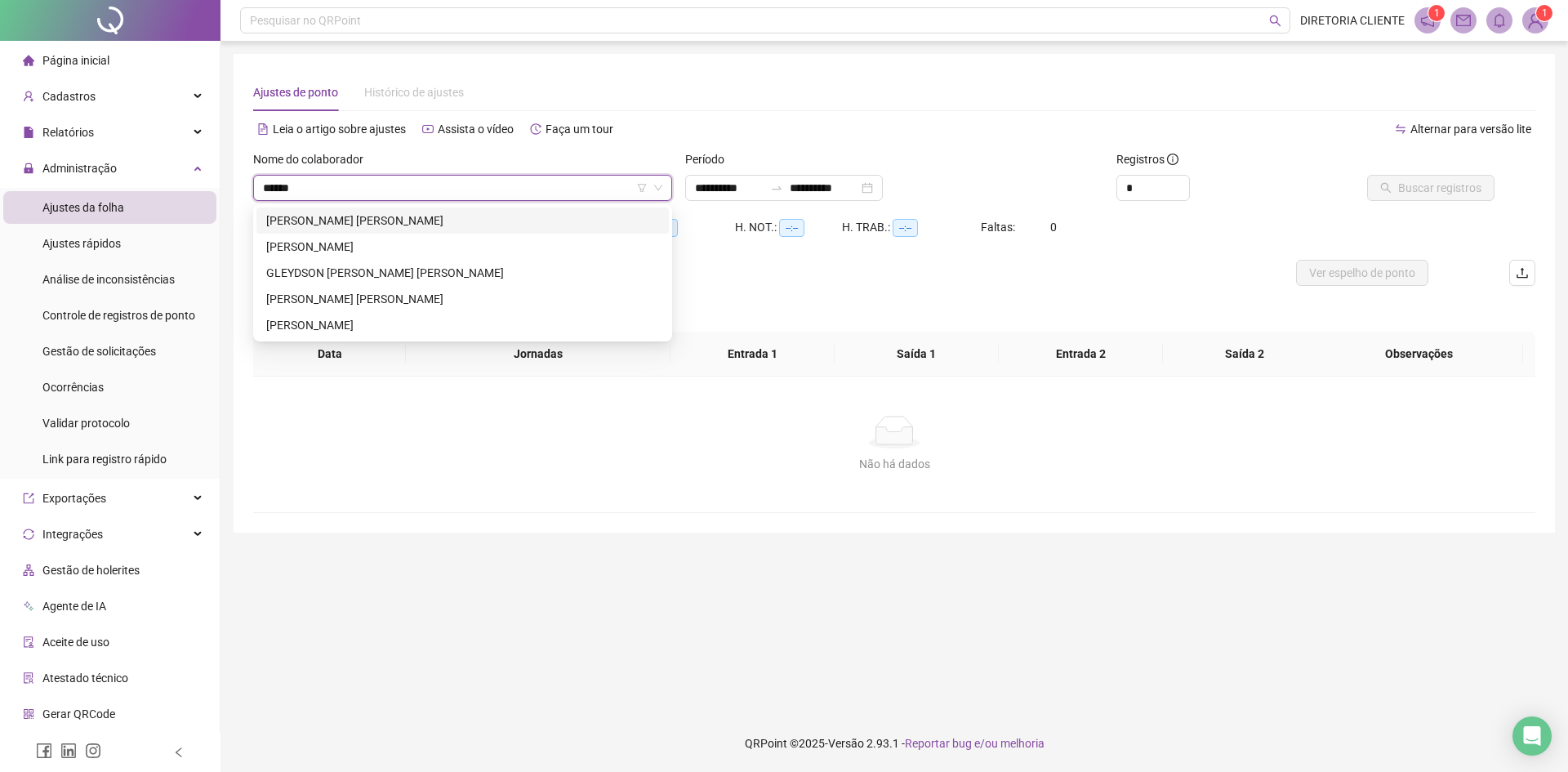
type input "*******"
click at [360, 216] on div "ANTONIO GERSON DE SOUSA SILVA" at bounding box center [463, 220] width 392 height 18
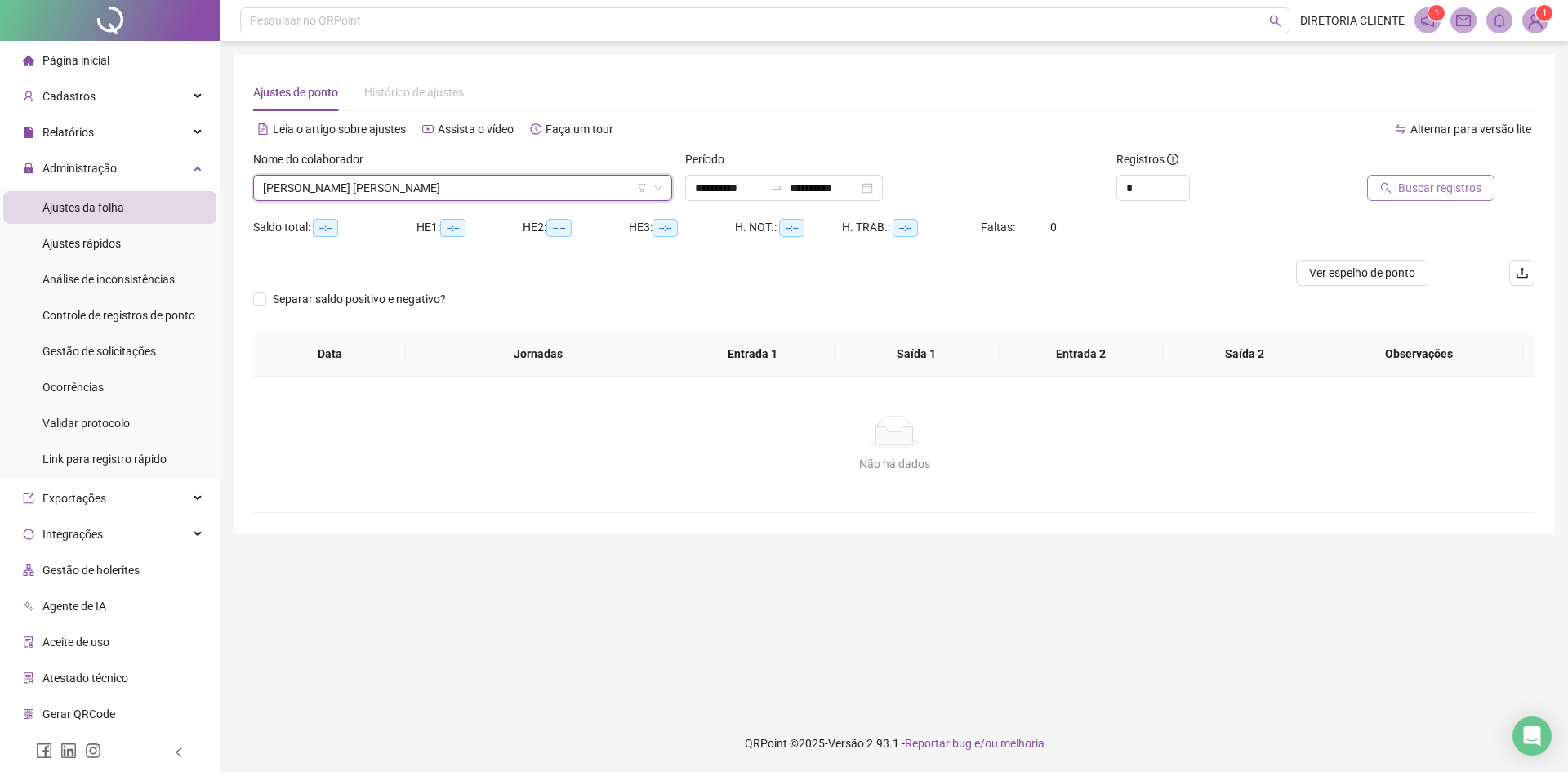
click at [1398, 177] on button "Buscar registros" at bounding box center [1430, 187] width 128 height 26
